Goal: Information Seeking & Learning: Learn about a topic

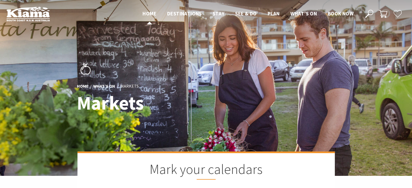
click at [145, 13] on span "Home" at bounding box center [149, 13] width 14 height 6
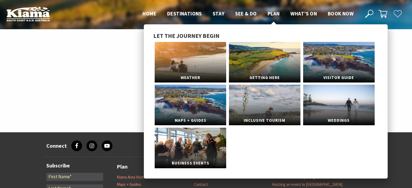
click at [272, 11] on span "Plan" at bounding box center [274, 13] width 12 height 6
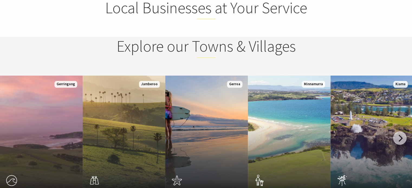
scroll to position [722, 0]
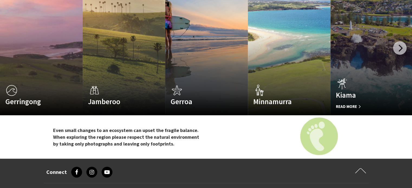
click at [348, 96] on h4 "Kiama" at bounding box center [365, 95] width 59 height 9
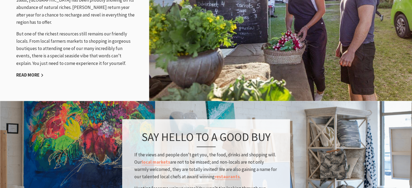
scroll to position [812, 0]
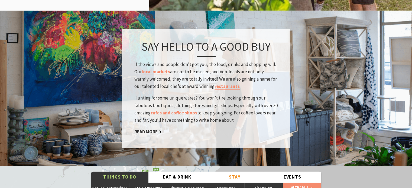
click at [147, 129] on link "Read More" at bounding box center [147, 132] width 27 height 6
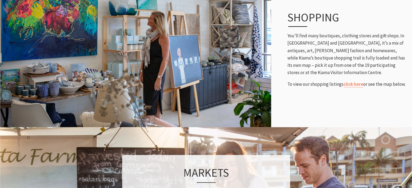
scroll to position [361, 0]
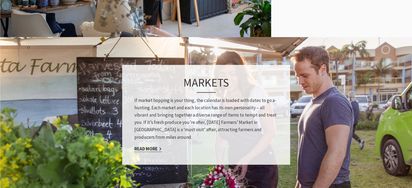
click at [142, 149] on link "Read More" at bounding box center [147, 149] width 27 height 6
click at [156, 149] on link "Read More" at bounding box center [147, 149] width 27 height 6
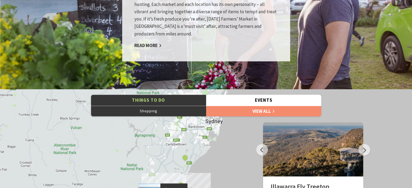
scroll to position [546, 0]
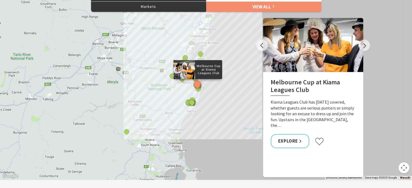
scroll to position [271, 0]
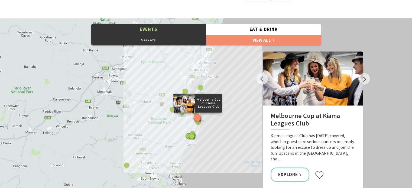
click at [144, 32] on button "Events" at bounding box center [148, 29] width 115 height 11
click at [145, 38] on button "Markets" at bounding box center [148, 40] width 115 height 11
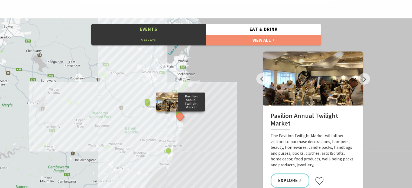
click at [134, 124] on div "Pavilion Annual Twilight Market Kiama Seaside Markets Kiama Picnic Train Kiama …" at bounding box center [206, 115] width 412 height 195
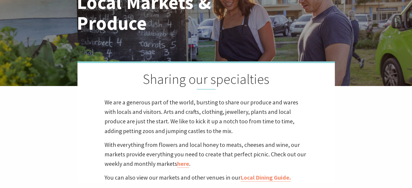
scroll to position [0, 0]
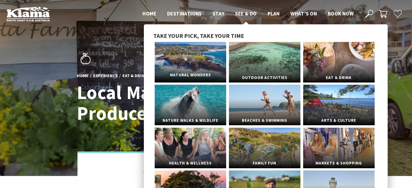
click at [197, 55] on link "Natural Wonders" at bounding box center [190, 62] width 71 height 41
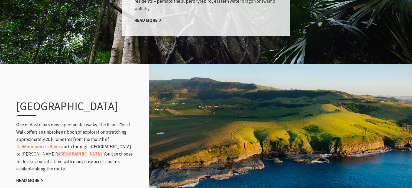
scroll to position [451, 0]
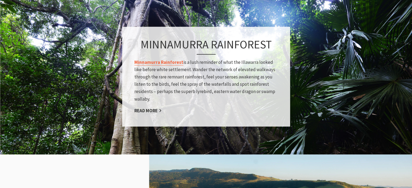
click at [161, 63] on link "Minnamurra Rainforest" at bounding box center [158, 62] width 49 height 6
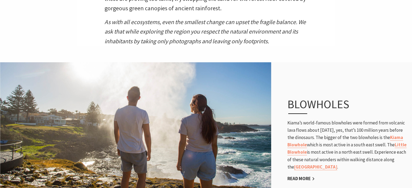
scroll to position [180, 0]
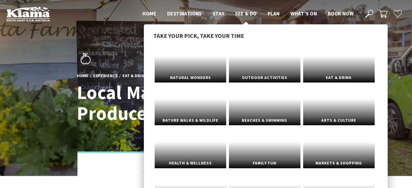
scroll to position [119, 419]
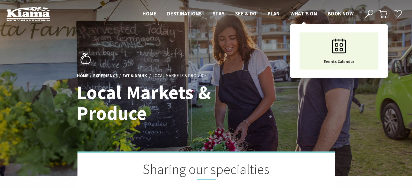
click at [305, 12] on span "What’s On" at bounding box center [303, 13] width 27 height 6
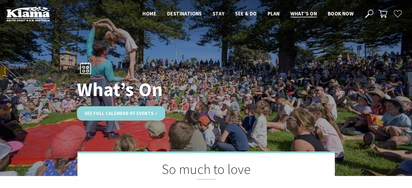
click at [109, 113] on link "See Full Calendar of Events" at bounding box center [121, 113] width 89 height 14
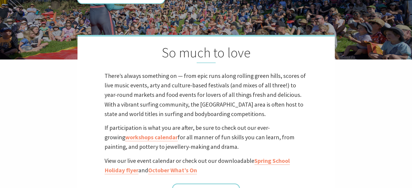
scroll to position [90, 0]
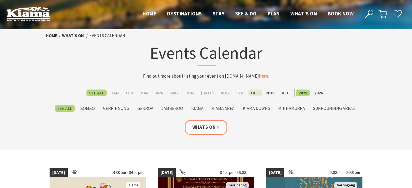
click at [254, 92] on label "Oct" at bounding box center [255, 93] width 14 height 7
click at [0, 0] on input "Oct" at bounding box center [0, 0] width 0 height 0
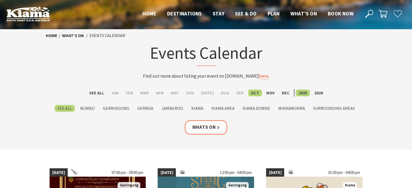
scroll to position [90, 0]
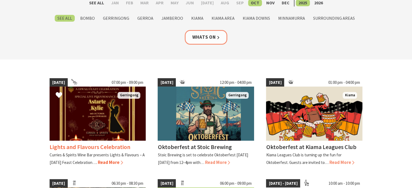
click at [108, 160] on span "Read More" at bounding box center [110, 163] width 25 height 6
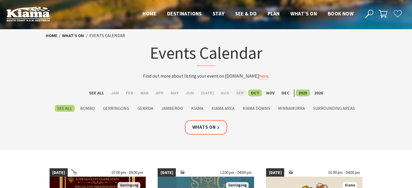
click at [238, 93] on label "Sep" at bounding box center [239, 93] width 13 height 7
click at [0, 0] on input "Sep" at bounding box center [0, 0] width 0 height 0
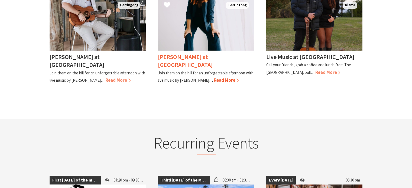
scroll to position [271, 0]
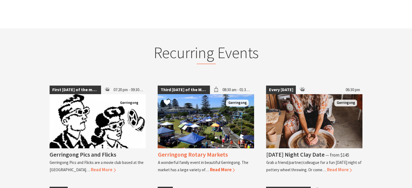
click at [219, 169] on span "Read More" at bounding box center [222, 170] width 25 height 6
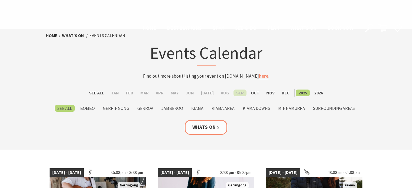
scroll to position [271, 0]
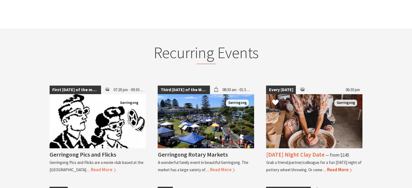
click at [338, 171] on span "Read More" at bounding box center [339, 170] width 25 height 6
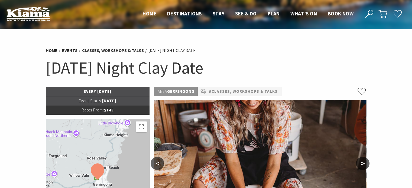
scroll to position [90, 0]
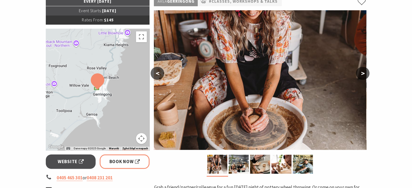
click at [362, 71] on button ">" at bounding box center [363, 73] width 14 height 13
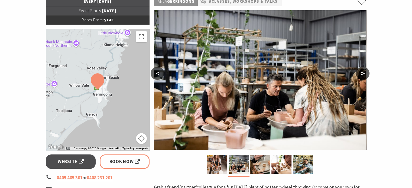
click at [363, 71] on button ">" at bounding box center [363, 73] width 14 height 13
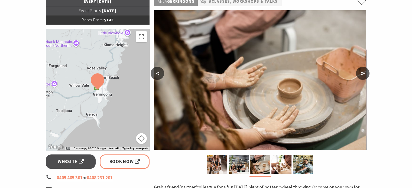
click at [363, 71] on button ">" at bounding box center [363, 73] width 14 height 13
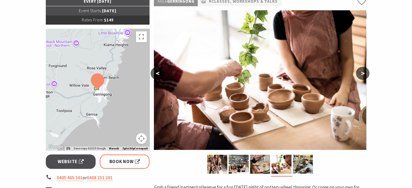
click at [363, 71] on button ">" at bounding box center [363, 73] width 14 height 13
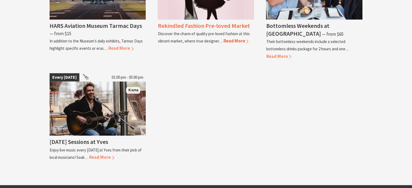
scroll to position [722, 0]
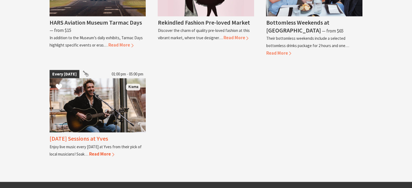
click at [97, 151] on span "Read More" at bounding box center [101, 154] width 25 height 6
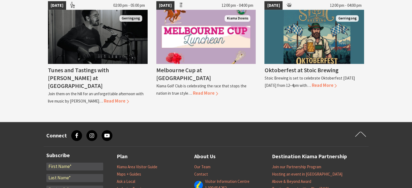
scroll to position [361, 0]
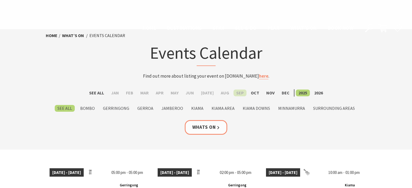
scroll to position [722, 0]
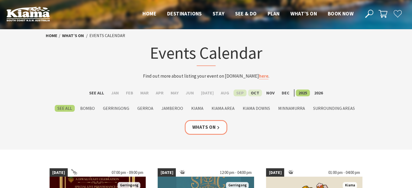
click at [252, 93] on label "Oct" at bounding box center [255, 93] width 14 height 7
click at [0, 0] on input "Oct" at bounding box center [0, 0] width 0 height 0
click at [197, 107] on label "Kiama" at bounding box center [197, 108] width 18 height 7
click at [0, 0] on input "Kiama" at bounding box center [0, 0] width 0 height 0
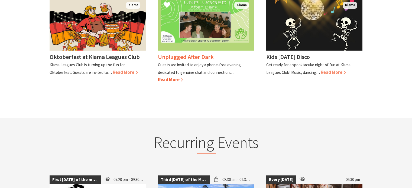
scroll to position [90, 0]
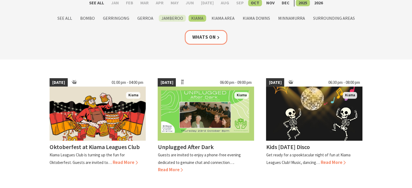
click at [173, 18] on label "Jamberoo" at bounding box center [172, 18] width 27 height 7
click at [0, 0] on input "Jamberoo" at bounding box center [0, 0] width 0 height 0
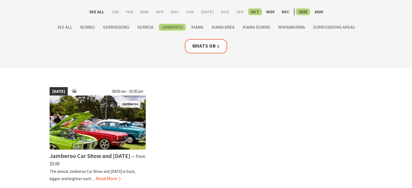
scroll to position [90, 0]
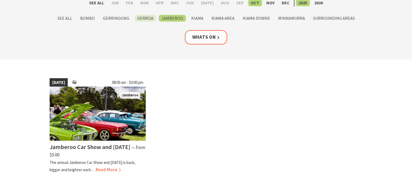
click at [145, 17] on label "Gerroa" at bounding box center [145, 18] width 21 height 7
click at [0, 0] on input "Gerroa" at bounding box center [0, 0] width 0 height 0
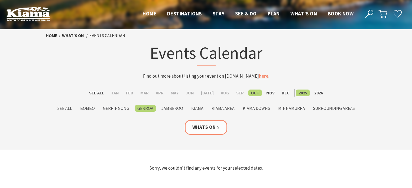
scroll to position [90, 0]
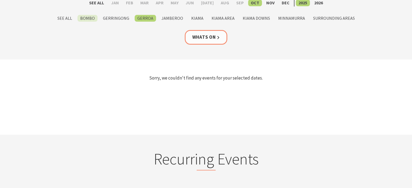
click at [89, 17] on label "Bombo" at bounding box center [87, 18] width 20 height 7
click at [0, 0] on input "Bombo" at bounding box center [0, 0] width 0 height 0
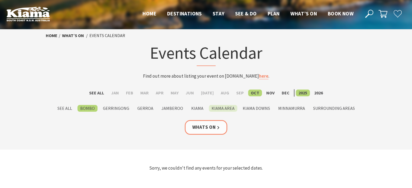
click at [225, 107] on label "Kiama Area" at bounding box center [223, 108] width 28 height 7
click at [0, 0] on input "Kiama Area" at bounding box center [0, 0] width 0 height 0
click at [250, 108] on label "Kiama Downs" at bounding box center [256, 108] width 33 height 7
click at [0, 0] on input "Kiama Downs" at bounding box center [0, 0] width 0 height 0
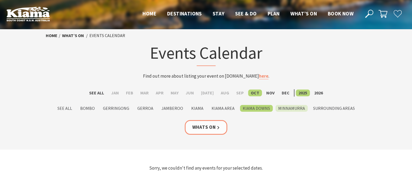
click at [288, 109] on label "Minnamurra" at bounding box center [291, 108] width 32 height 7
click at [0, 0] on input "Minnamurra" at bounding box center [0, 0] width 0 height 0
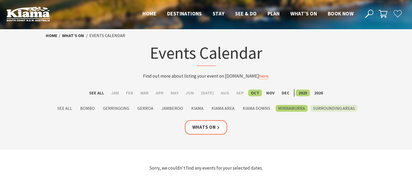
click at [320, 107] on label "Surrounding Areas" at bounding box center [333, 108] width 47 height 7
click at [0, 0] on input "Surrounding Areas" at bounding box center [0, 0] width 0 height 0
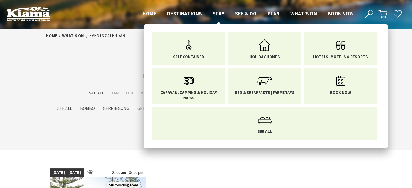
click at [217, 10] on span "Stay" at bounding box center [219, 13] width 12 height 6
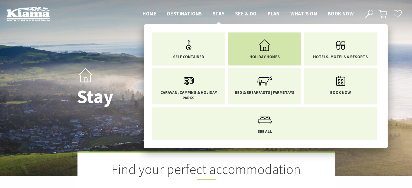
click at [265, 43] on icon "Main Menu" at bounding box center [265, 46] width 18 height 18
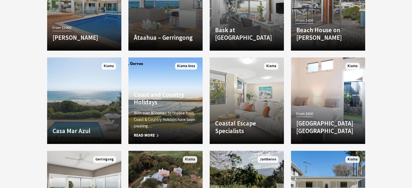
scroll to position [451, 0]
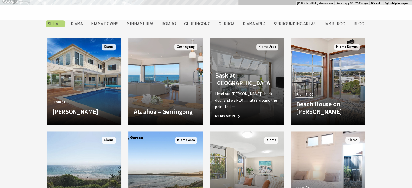
click at [239, 84] on h4 "Bask at Loves Bay" at bounding box center [246, 79] width 63 height 15
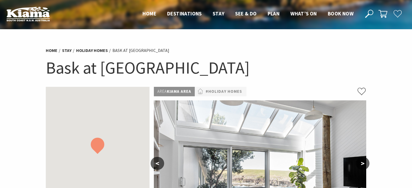
scroll to position [180, 0]
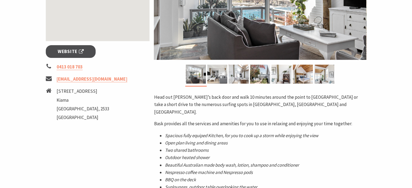
click at [373, 79] on section "Home Stay Holiday Homes Bask at Loves Bay Bask at Loves Bay Website 0413 018 70…" at bounding box center [206, 44] width 412 height 391
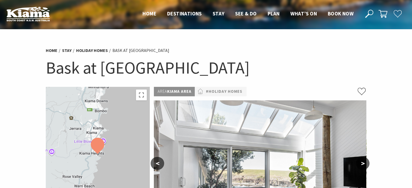
scroll to position [90, 0]
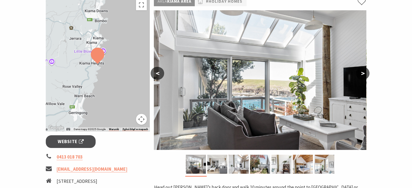
click at [363, 72] on button ">" at bounding box center [363, 73] width 14 height 13
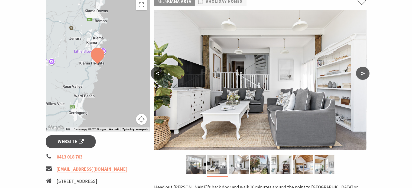
click at [363, 72] on button ">" at bounding box center [363, 73] width 14 height 13
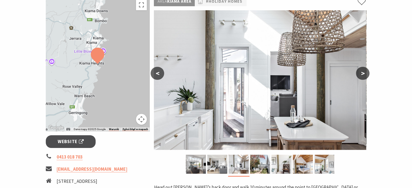
click at [363, 72] on button ">" at bounding box center [363, 73] width 14 height 13
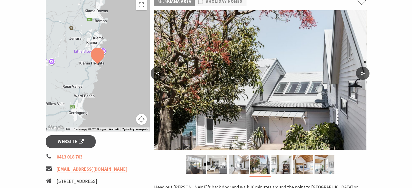
click at [363, 72] on button ">" at bounding box center [363, 73] width 14 height 13
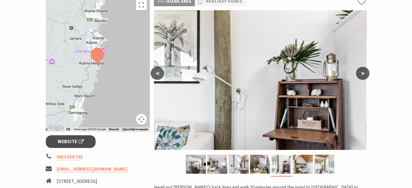
click at [363, 72] on button ">" at bounding box center [363, 73] width 14 height 13
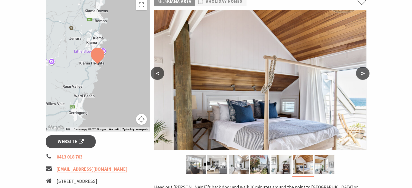
click at [363, 72] on button ">" at bounding box center [363, 73] width 14 height 13
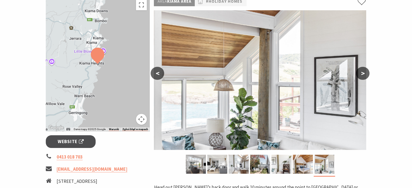
click at [363, 72] on button ">" at bounding box center [363, 73] width 14 height 13
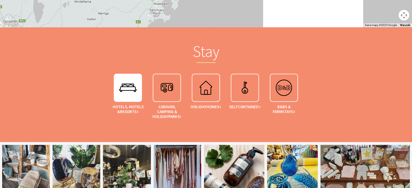
scroll to position [217, 419]
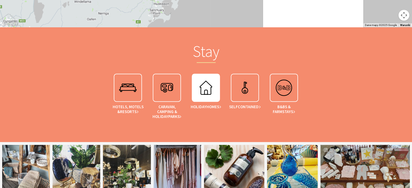
click at [208, 94] on img at bounding box center [206, 88] width 22 height 22
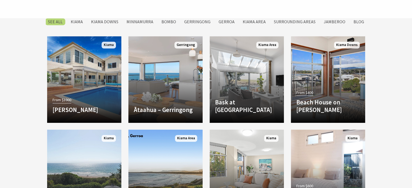
scroll to position [180, 0]
